Goal: Task Accomplishment & Management: Use online tool/utility

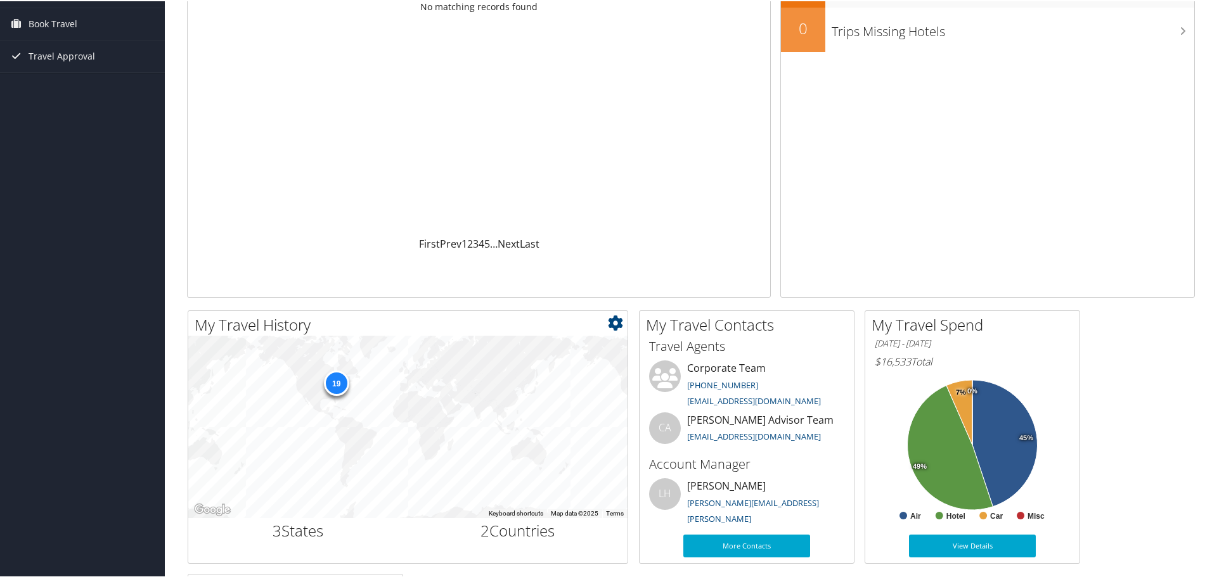
scroll to position [127, 0]
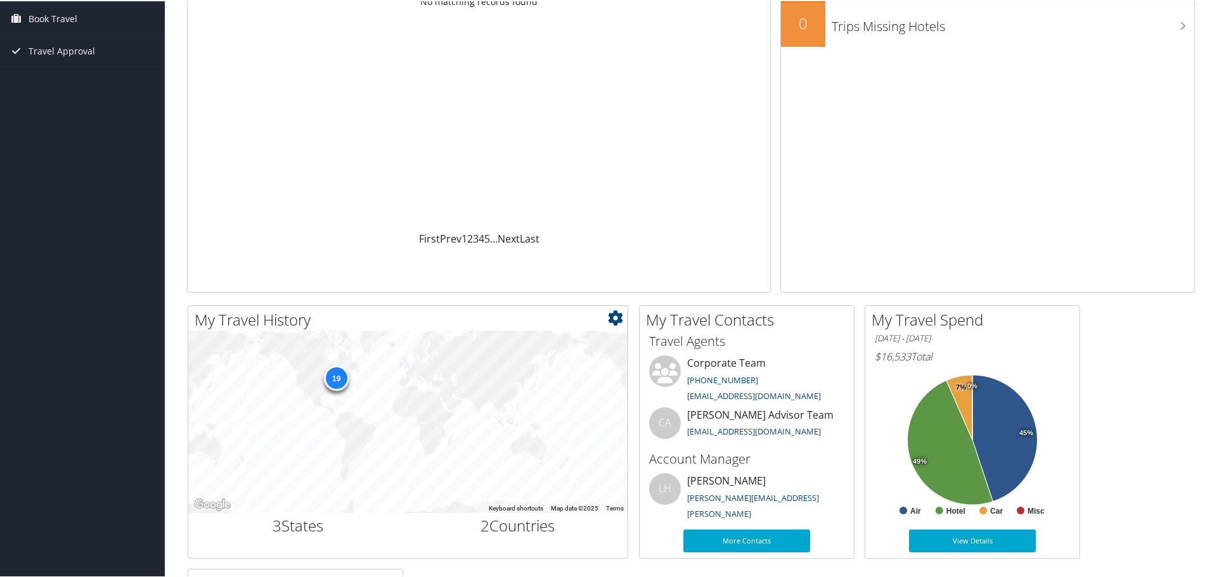
click at [335, 376] on div "19" at bounding box center [335, 376] width 25 height 25
click at [332, 384] on div "19" at bounding box center [335, 376] width 25 height 25
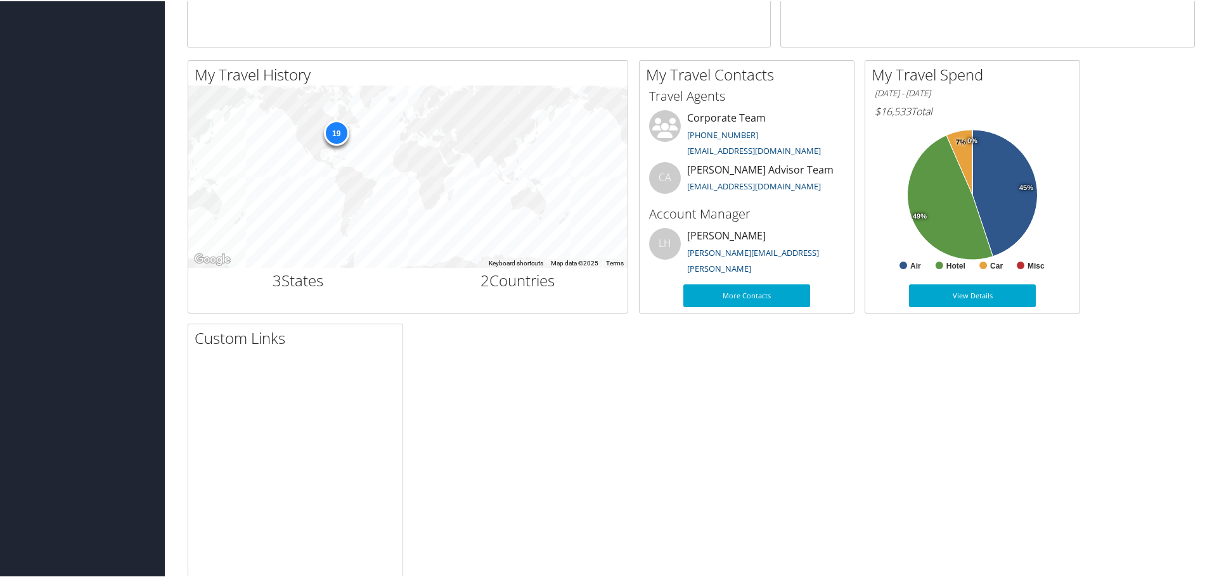
scroll to position [380, 0]
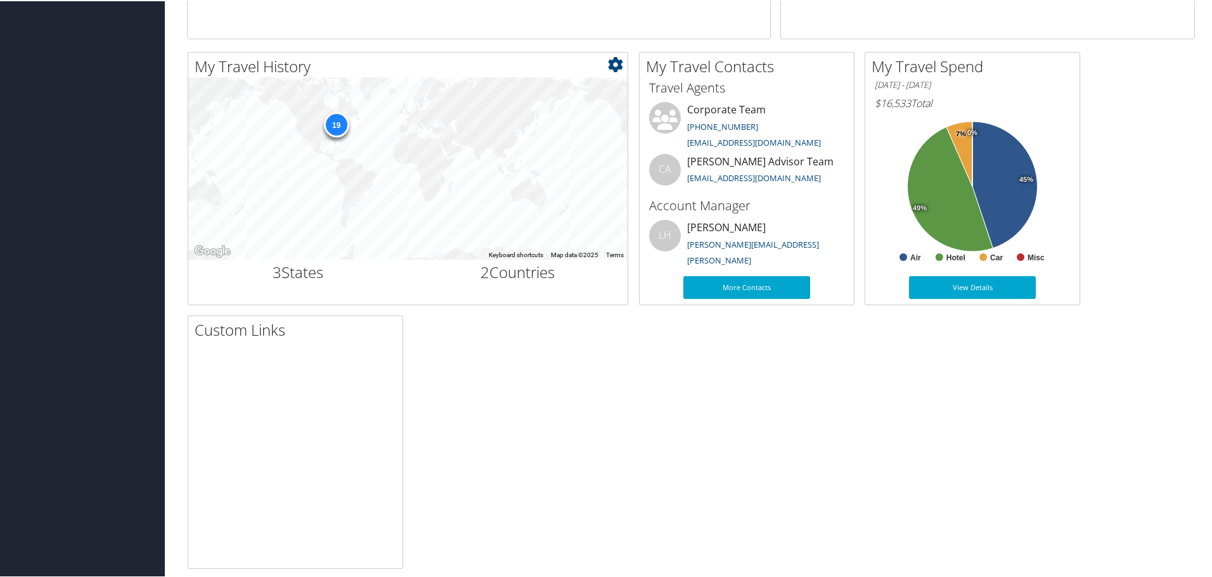
click at [337, 122] on div "19" at bounding box center [335, 123] width 25 height 25
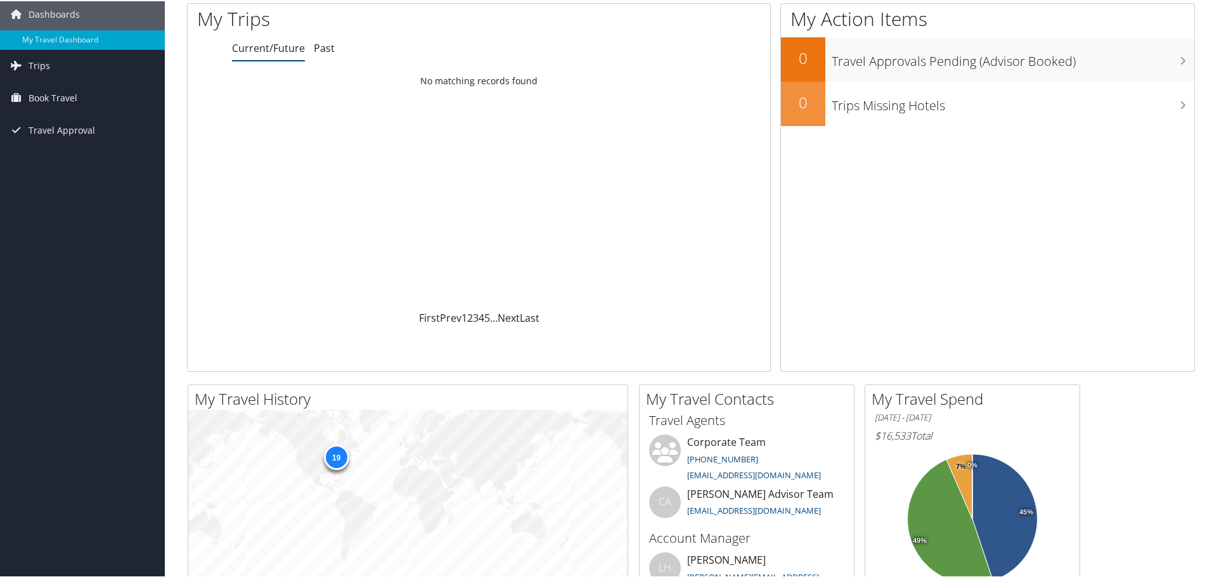
scroll to position [0, 0]
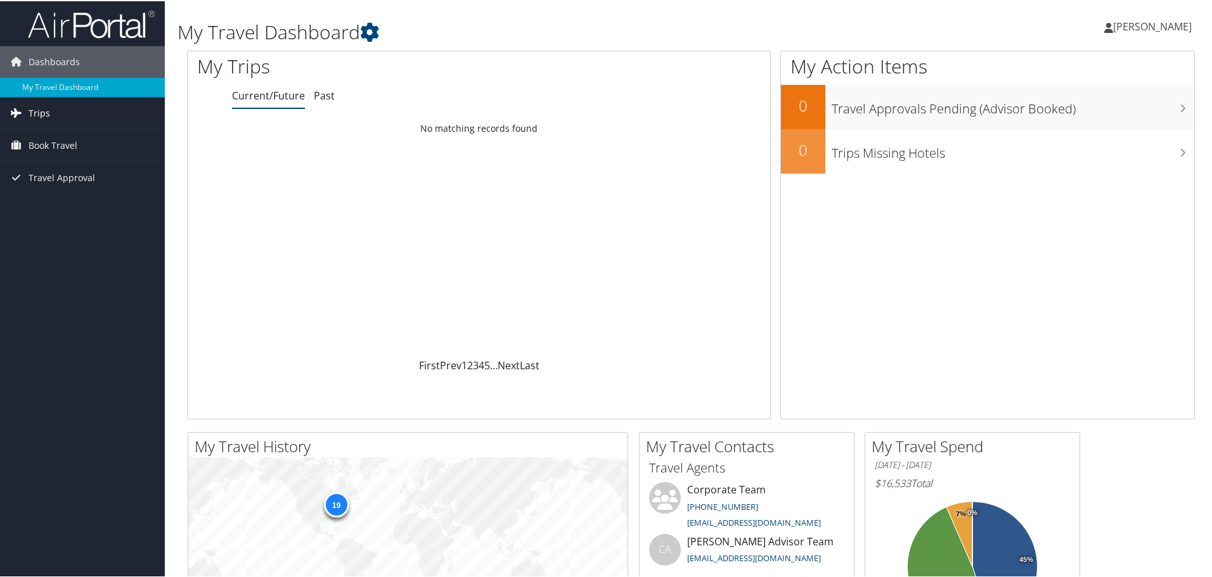
click at [55, 114] on link "Trips" at bounding box center [82, 112] width 165 height 32
click at [63, 133] on link "Current/Future Trips" at bounding box center [82, 137] width 165 height 19
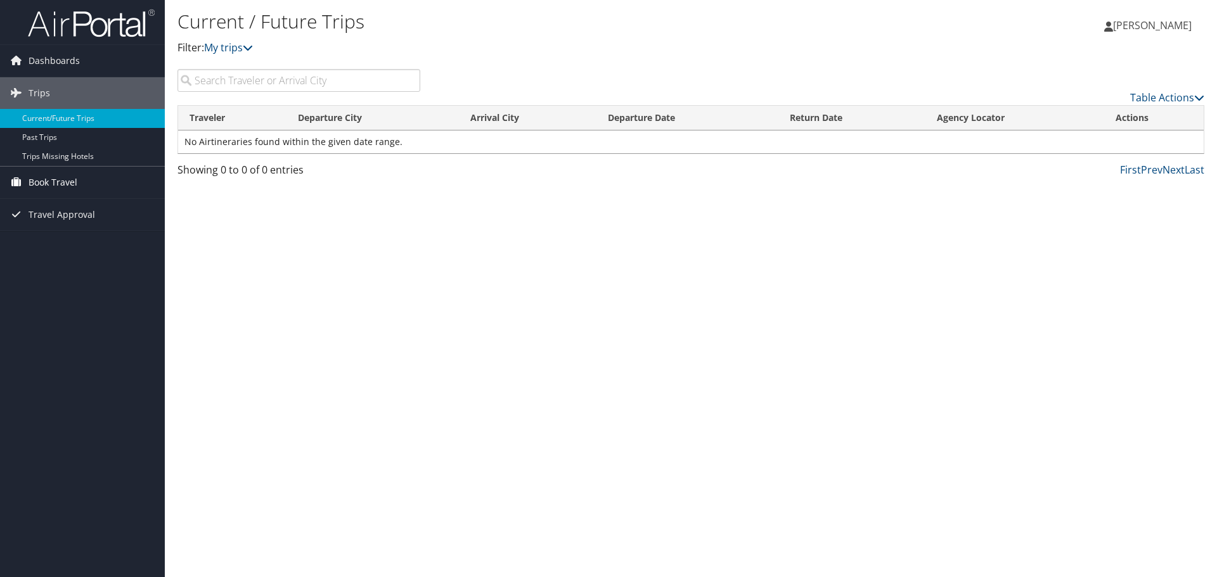
click at [67, 185] on span "Book Travel" at bounding box center [53, 183] width 49 height 32
click at [82, 205] on link "Agent Booking Request" at bounding box center [82, 207] width 165 height 19
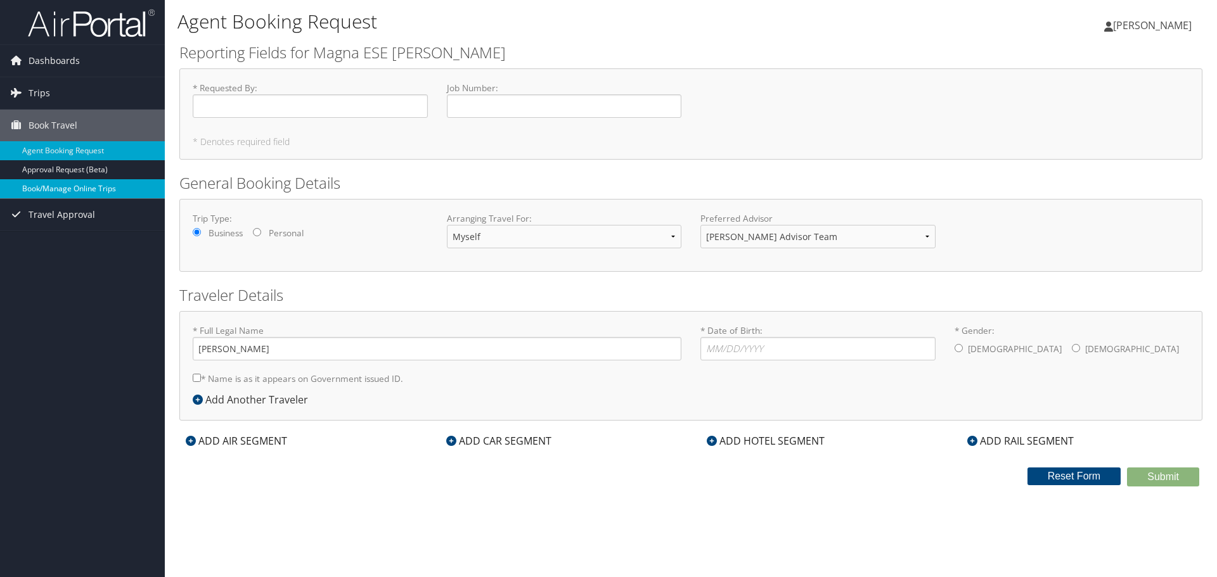
click at [105, 193] on link "Book/Manage Online Trips" at bounding box center [82, 188] width 165 height 19
